Goal: Transaction & Acquisition: Book appointment/travel/reservation

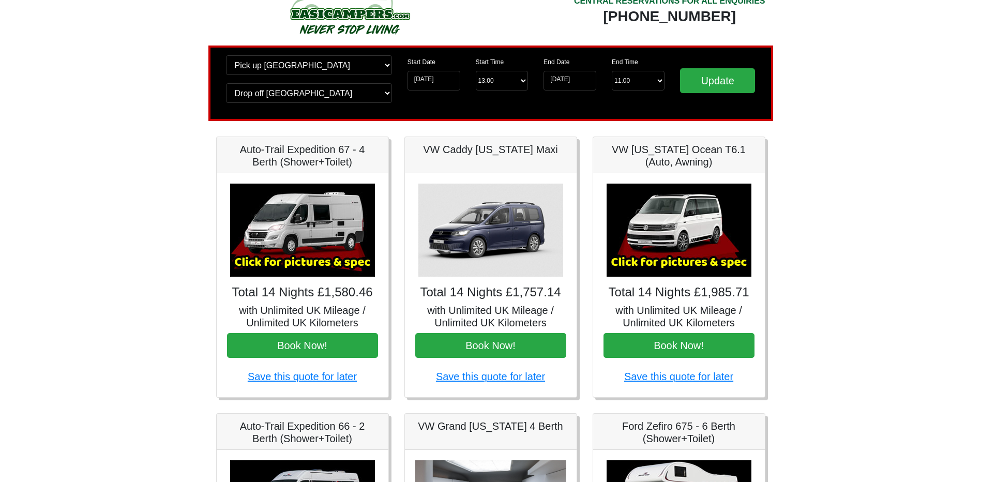
scroll to position [52, 0]
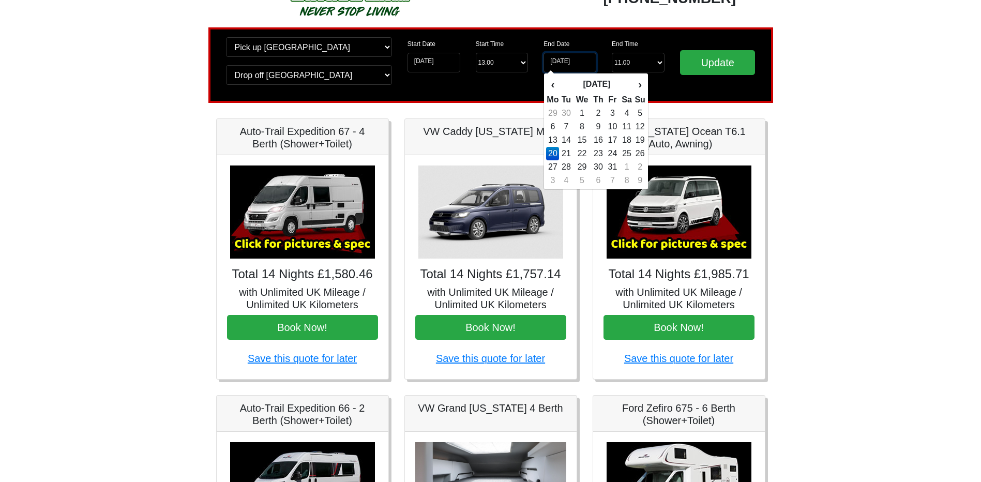
click at [577, 63] on input "[DATE]" at bounding box center [569, 63] width 53 height 20
click at [555, 164] on td "27" at bounding box center [552, 166] width 13 height 13
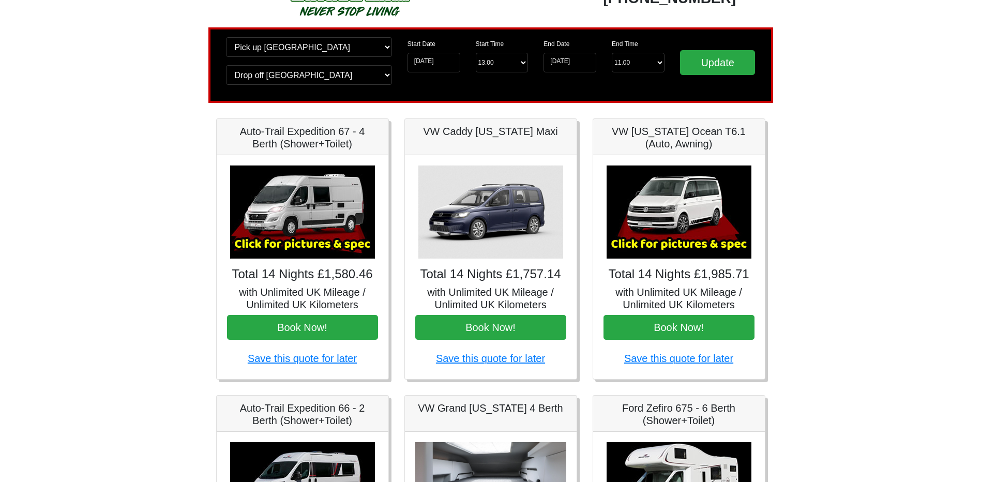
type input "[DATE]"
click at [721, 68] on input "Update" at bounding box center [718, 62] width 76 height 25
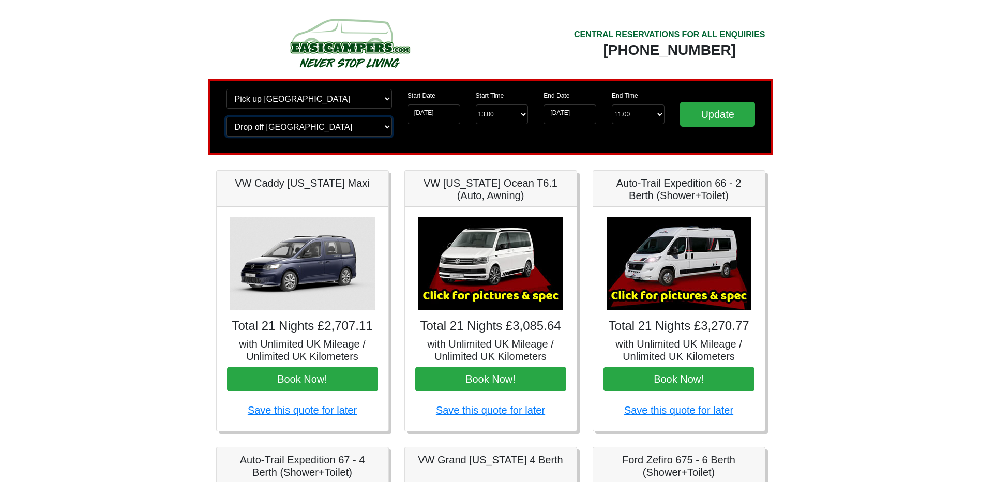
click at [355, 129] on select "Change drop off location? Drop off Wigan Birmingham Airport Blackburn Lancashir…" at bounding box center [309, 127] width 166 height 20
click at [352, 132] on select "Change drop off location? Drop off Wigan Birmingham Airport Blackburn Lancashir…" at bounding box center [309, 127] width 166 height 20
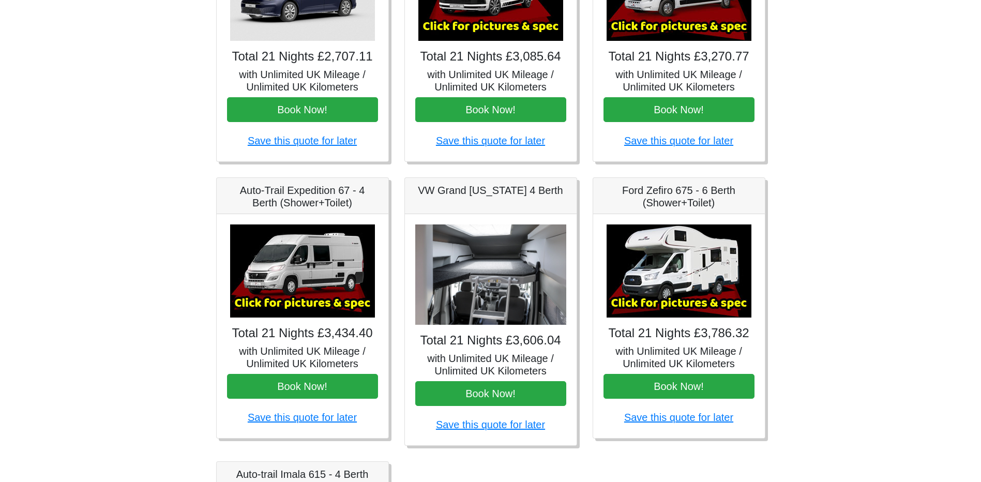
scroll to position [310, 0]
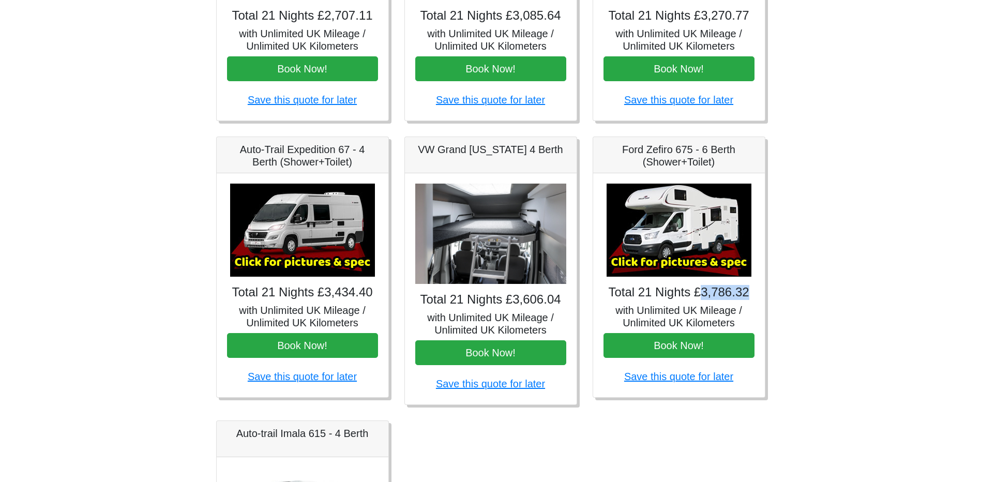
drag, startPoint x: 703, startPoint y: 293, endPoint x: 748, endPoint y: 300, distance: 45.6
click at [748, 300] on h4 "Total 21 Nights £3,786.32" at bounding box center [678, 292] width 151 height 15
drag, startPoint x: 748, startPoint y: 300, endPoint x: 697, endPoint y: 295, distance: 51.4
click at [697, 295] on h4 "Total 21 Nights £3,786.32" at bounding box center [678, 292] width 151 height 15
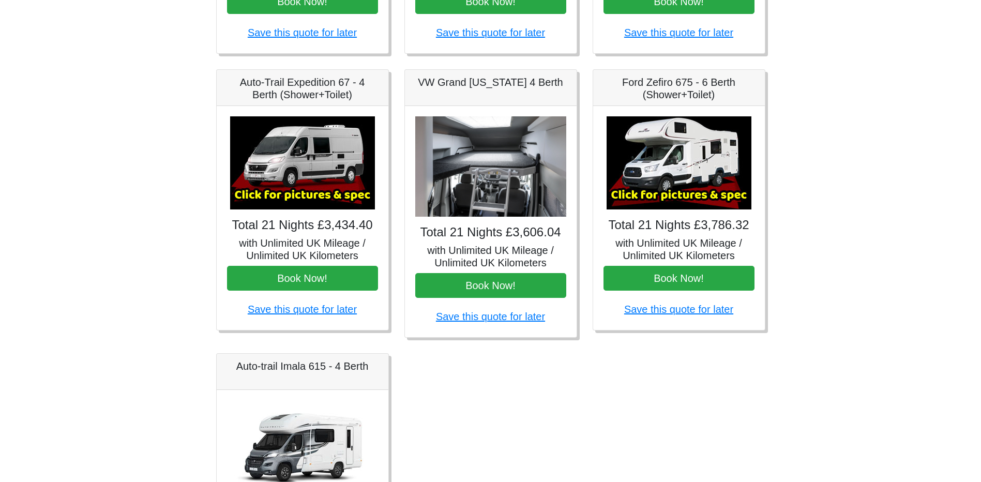
scroll to position [465, 0]
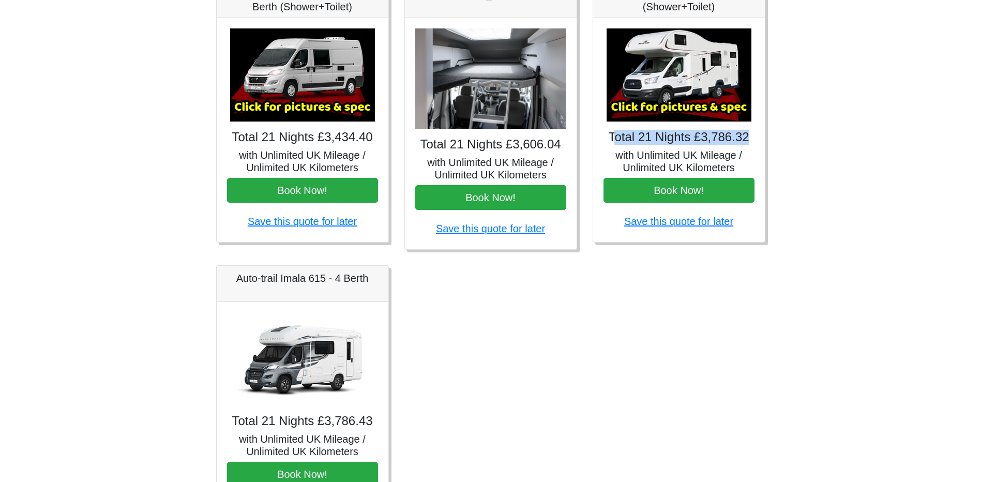
drag, startPoint x: 616, startPoint y: 141, endPoint x: 757, endPoint y: 136, distance: 141.3
click at [757, 136] on div "× Ford Zefiro 675 Spec TECHNICAL DATA Engine: 2300cc, JTD, 130bhp. Diesel Trans…" at bounding box center [679, 130] width 172 height 224
drag, startPoint x: 757, startPoint y: 136, endPoint x: 722, endPoint y: 138, distance: 34.7
click at [722, 138] on h4 "Total 21 Nights £3,786.32" at bounding box center [678, 137] width 151 height 15
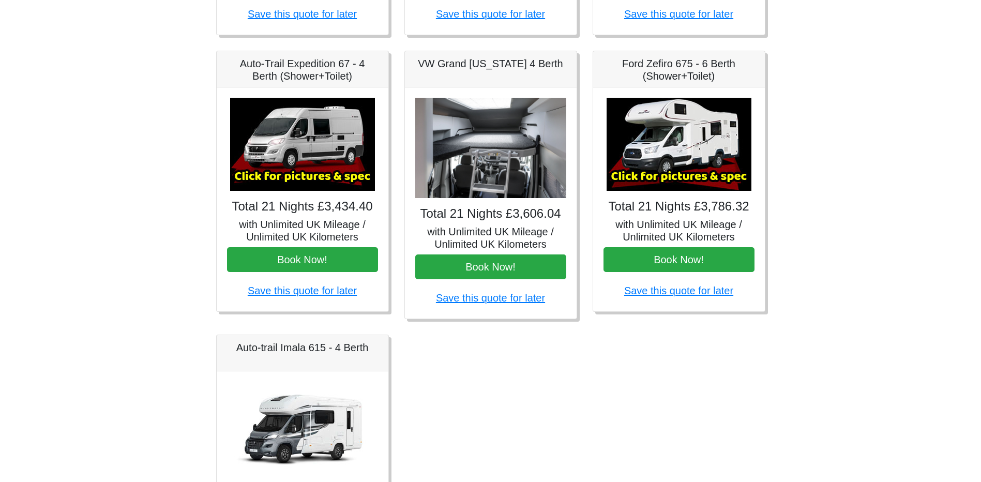
scroll to position [395, 0]
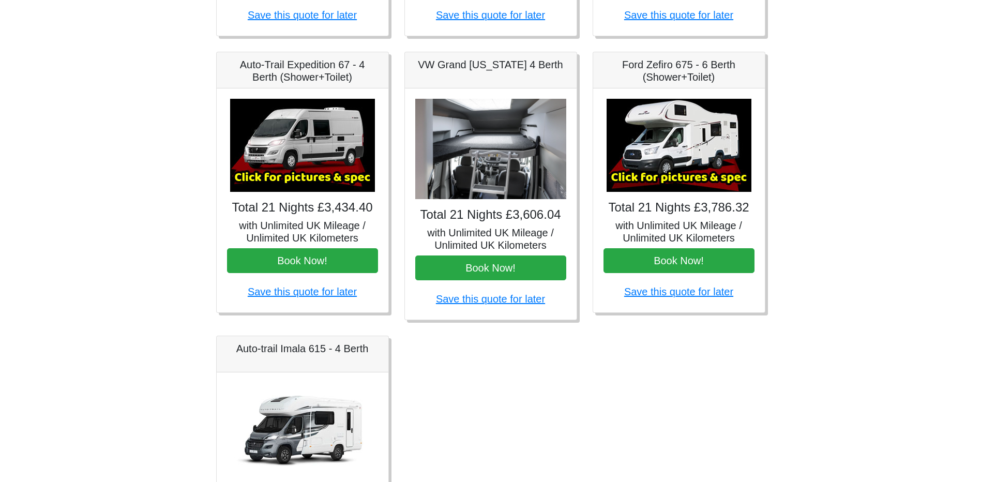
click at [649, 159] on img at bounding box center [679, 145] width 145 height 93
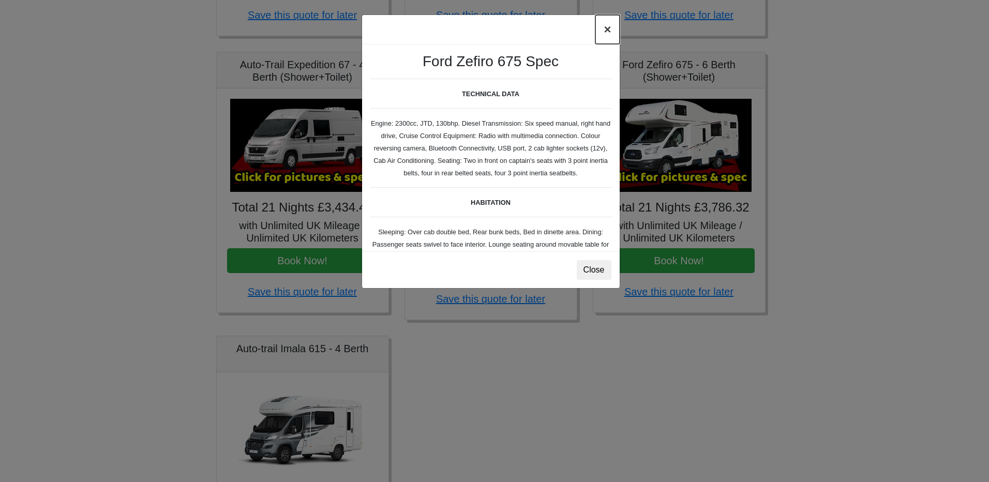
click at [605, 24] on button "×" at bounding box center [607, 29] width 24 height 29
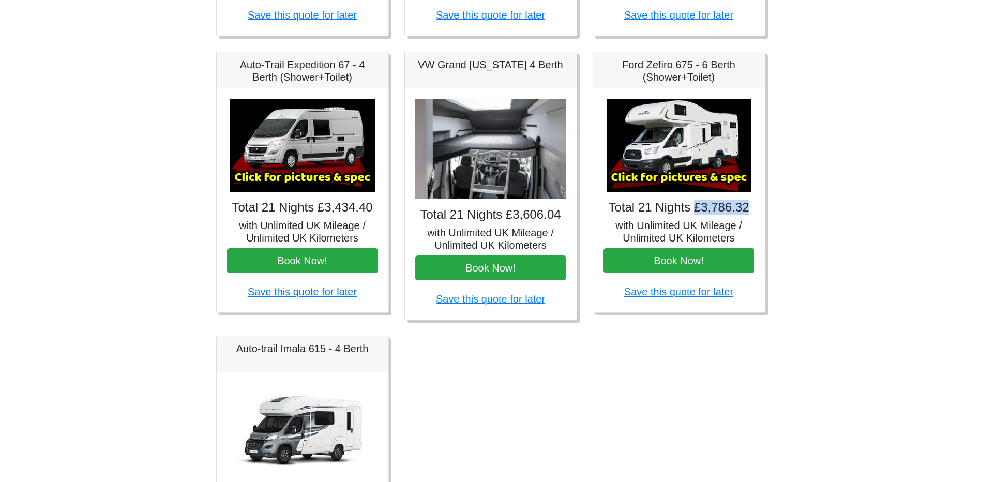
drag, startPoint x: 695, startPoint y: 203, endPoint x: 788, endPoint y: 213, distance: 93.6
click at [788, 213] on body "CENTRAL RESERVATIONS FOR ALL ENQUIRIES 00 44 ( 0 ) 1942 778899 Easicampers Book…" at bounding box center [490, 121] width 981 height 1032
drag, startPoint x: 788, startPoint y: 213, endPoint x: 685, endPoint y: 178, distance: 109.1
click at [685, 178] on img at bounding box center [679, 145] width 145 height 93
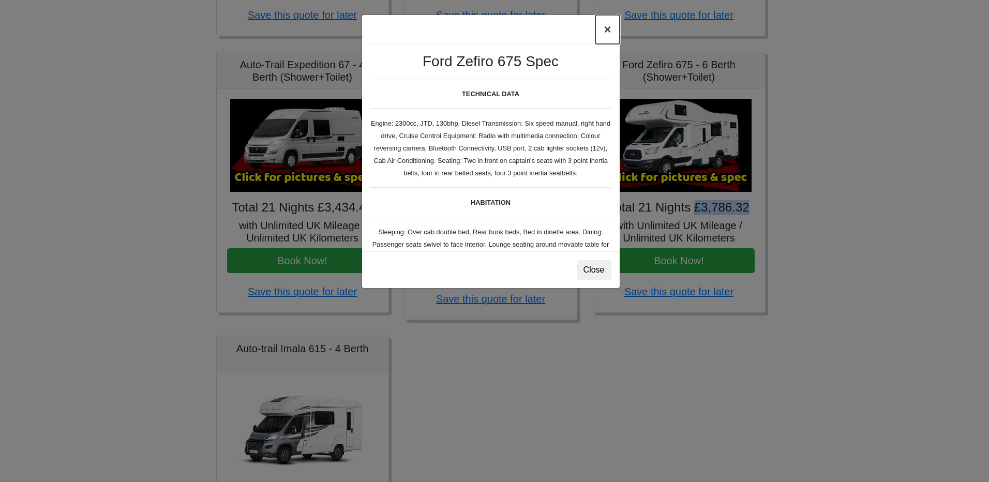
click at [607, 26] on button "×" at bounding box center [607, 29] width 24 height 29
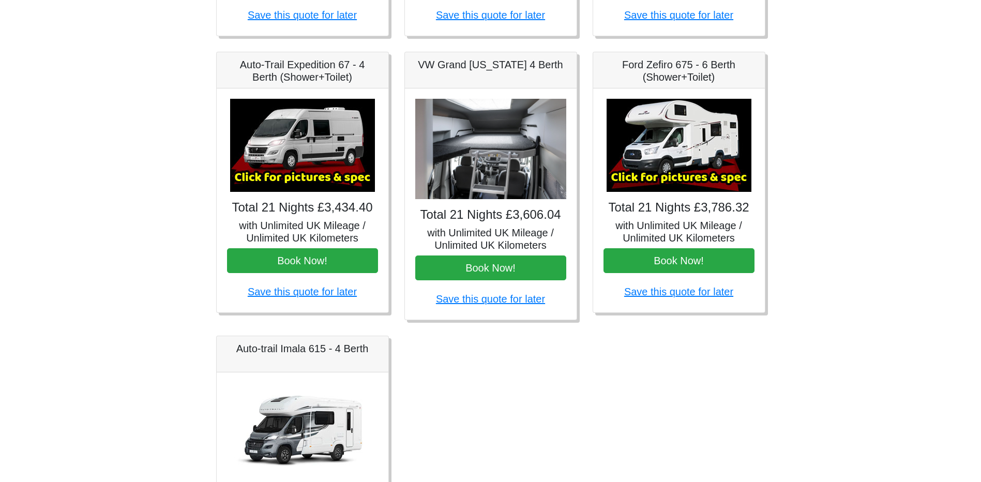
click at [860, 152] on body "CENTRAL RESERVATIONS FOR ALL ENQUIRIES 00 44 ( 0 ) 1942 778899 Easicampers Book…" at bounding box center [490, 121] width 981 height 1032
click at [688, 253] on button "Book Now!" at bounding box center [678, 260] width 151 height 25
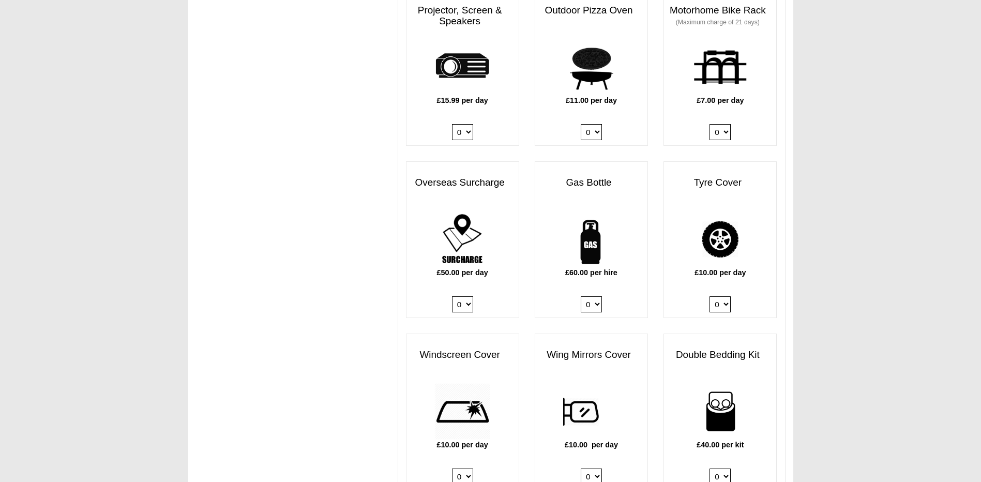
scroll to position [569, 0]
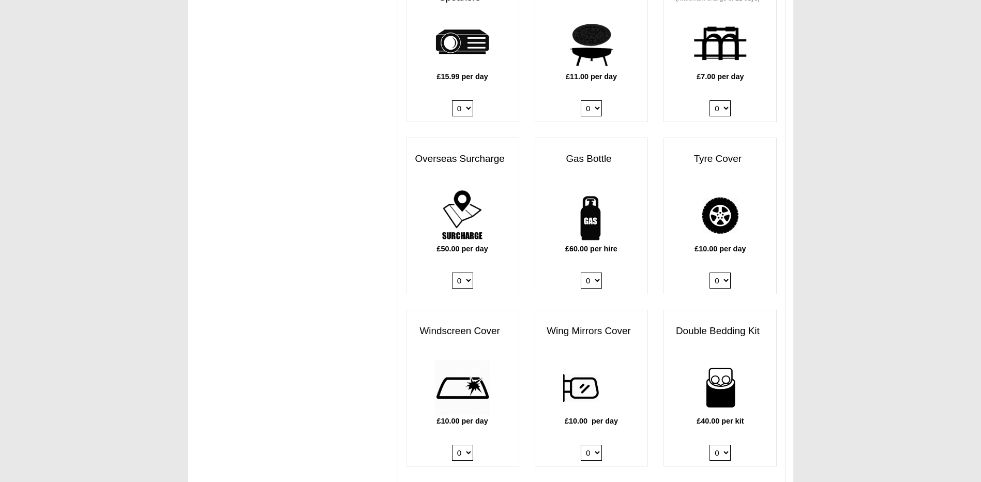
click at [599, 278] on select "0 1" at bounding box center [591, 281] width 21 height 16
drag, startPoint x: 460, startPoint y: 162, endPoint x: 523, endPoint y: 156, distance: 62.9
click at [523, 156] on div "Overseas Surcharge £50.00 per day 0 1" at bounding box center [462, 216] width 129 height 157
click at [473, 285] on select "0 1" at bounding box center [462, 281] width 21 height 16
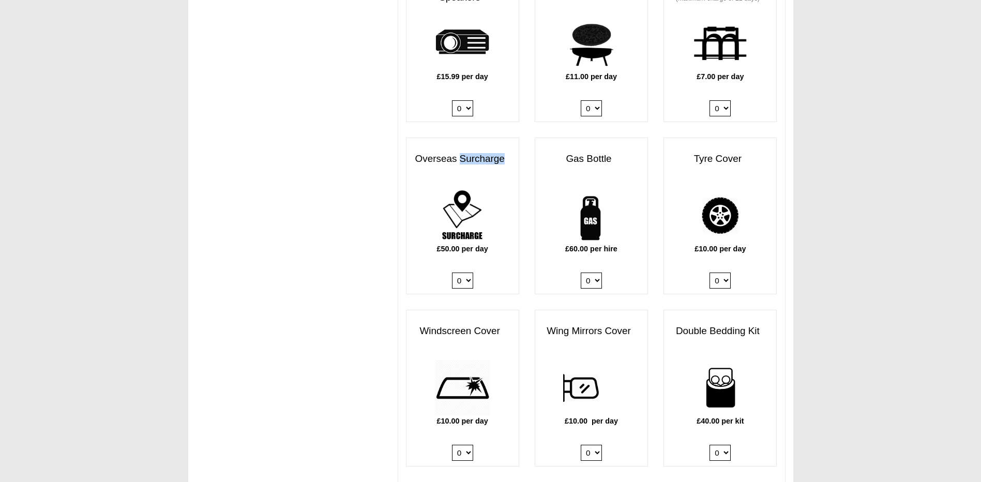
select select "Overseas Surcharge @ 50.00 GBP per day"
click at [452, 273] on select "0 1" at bounding box center [462, 281] width 21 height 16
click at [585, 287] on select "0 1" at bounding box center [591, 281] width 21 height 16
select select "Gas Bottle x QTY 1 @ 60.00 GBP per hire."
click at [581, 273] on select "0 1" at bounding box center [591, 281] width 21 height 16
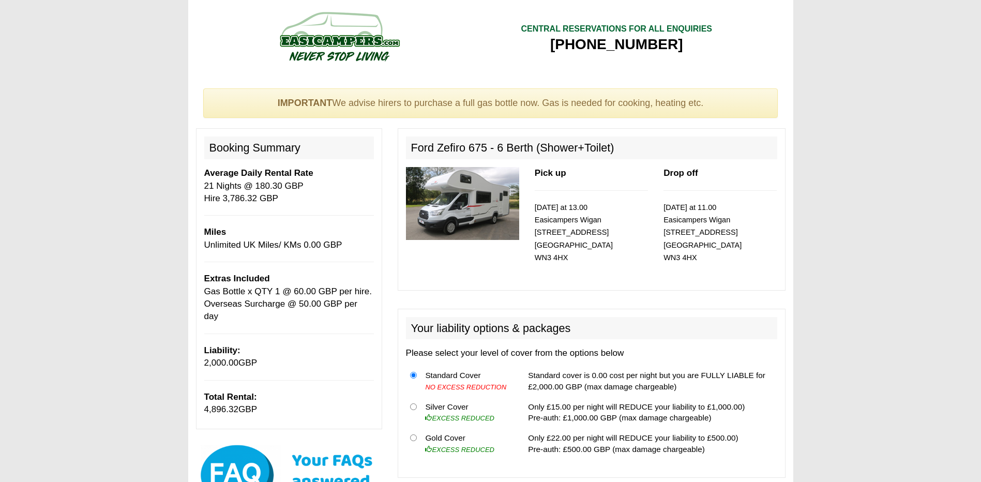
scroll to position [421, 0]
